Goal: Transaction & Acquisition: Purchase product/service

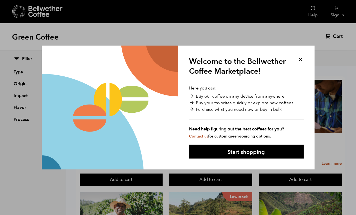
click at [299, 61] on button at bounding box center [300, 59] width 6 height 6
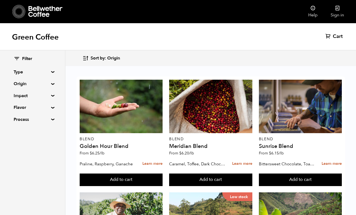
scroll to position [138, 0]
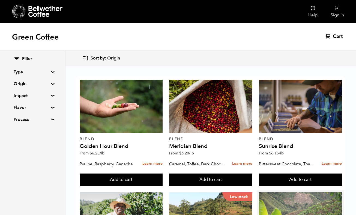
click at [301, 192] on div at bounding box center [300, 218] width 83 height 53
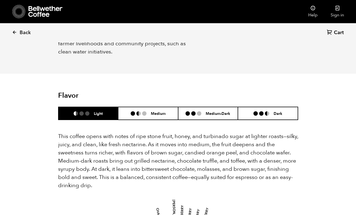
scroll to position [329, 0]
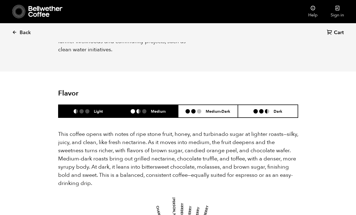
click at [160, 105] on li "Medium" at bounding box center [148, 111] width 60 height 13
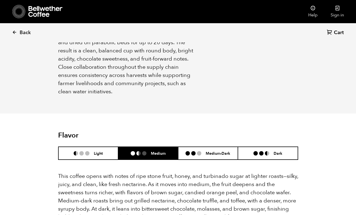
scroll to position [290, 0]
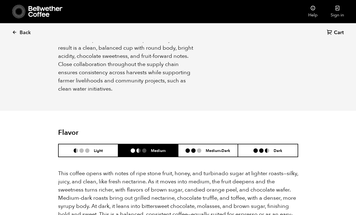
click at [211, 128] on header "Flavor Light Medium Medium-Dark Dark" at bounding box center [178, 142] width 240 height 29
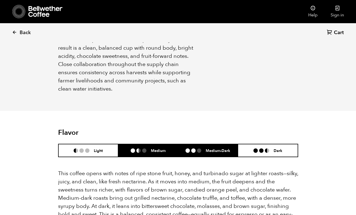
click at [208, 148] on h6 "Medium-Dark" at bounding box center [218, 150] width 25 height 5
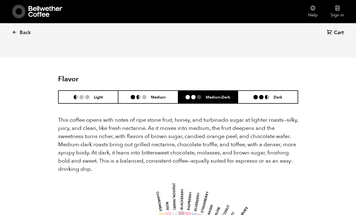
scroll to position [343, 0]
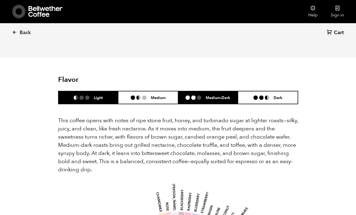
click at [96, 91] on li "Light" at bounding box center [88, 97] width 60 height 13
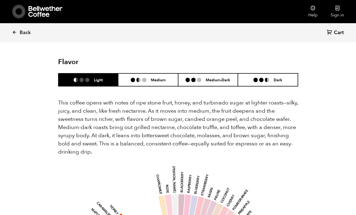
scroll to position [358, 0]
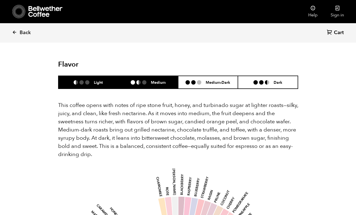
click at [139, 80] on li at bounding box center [138, 82] width 4 height 4
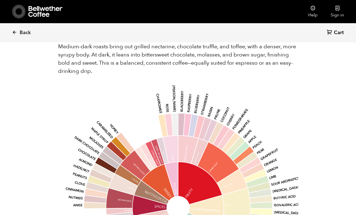
scroll to position [443, 0]
